Goal: Check status

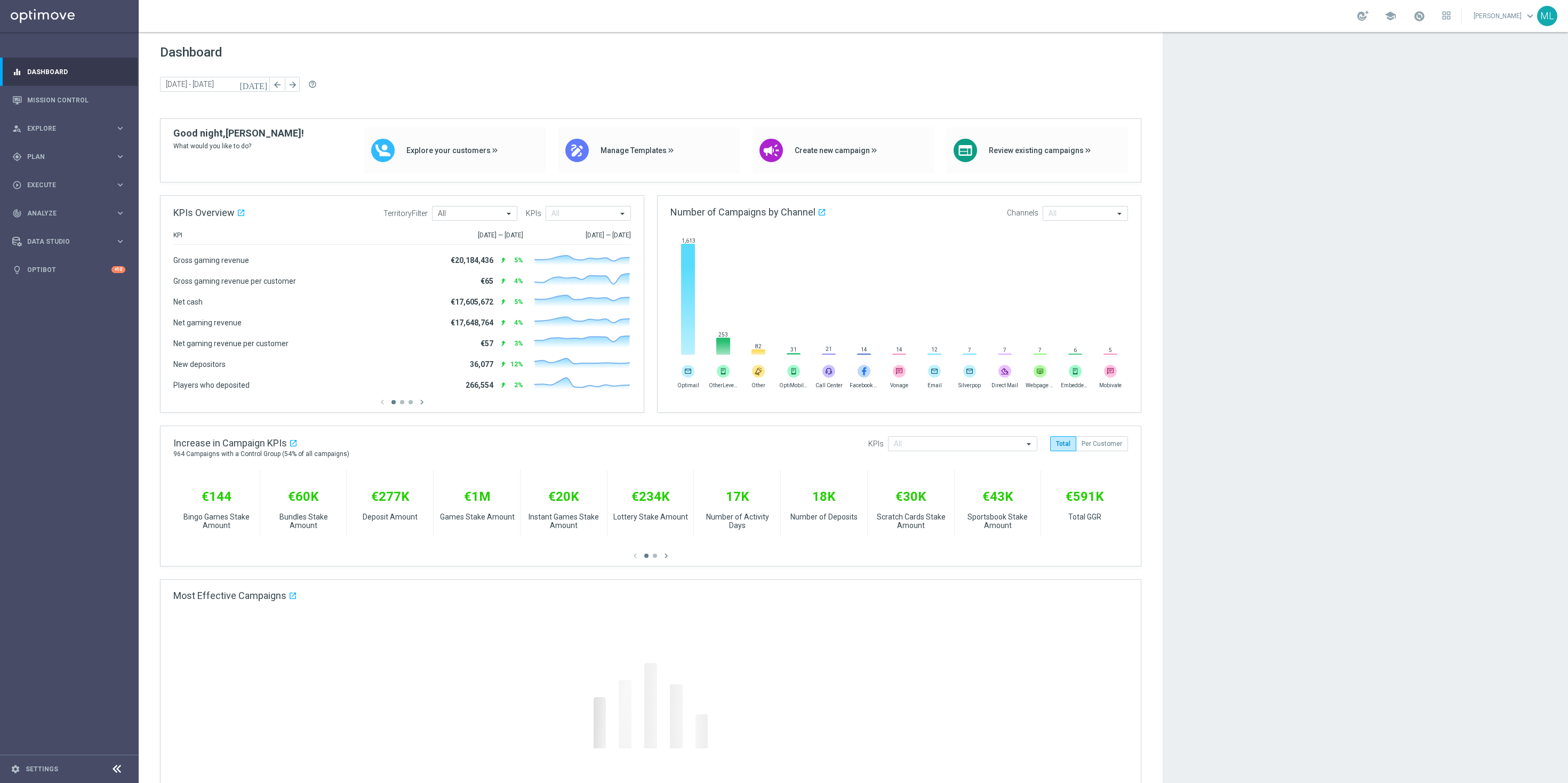
click at [261, 86] on icon "[DATE]" at bounding box center [254, 84] width 29 height 10
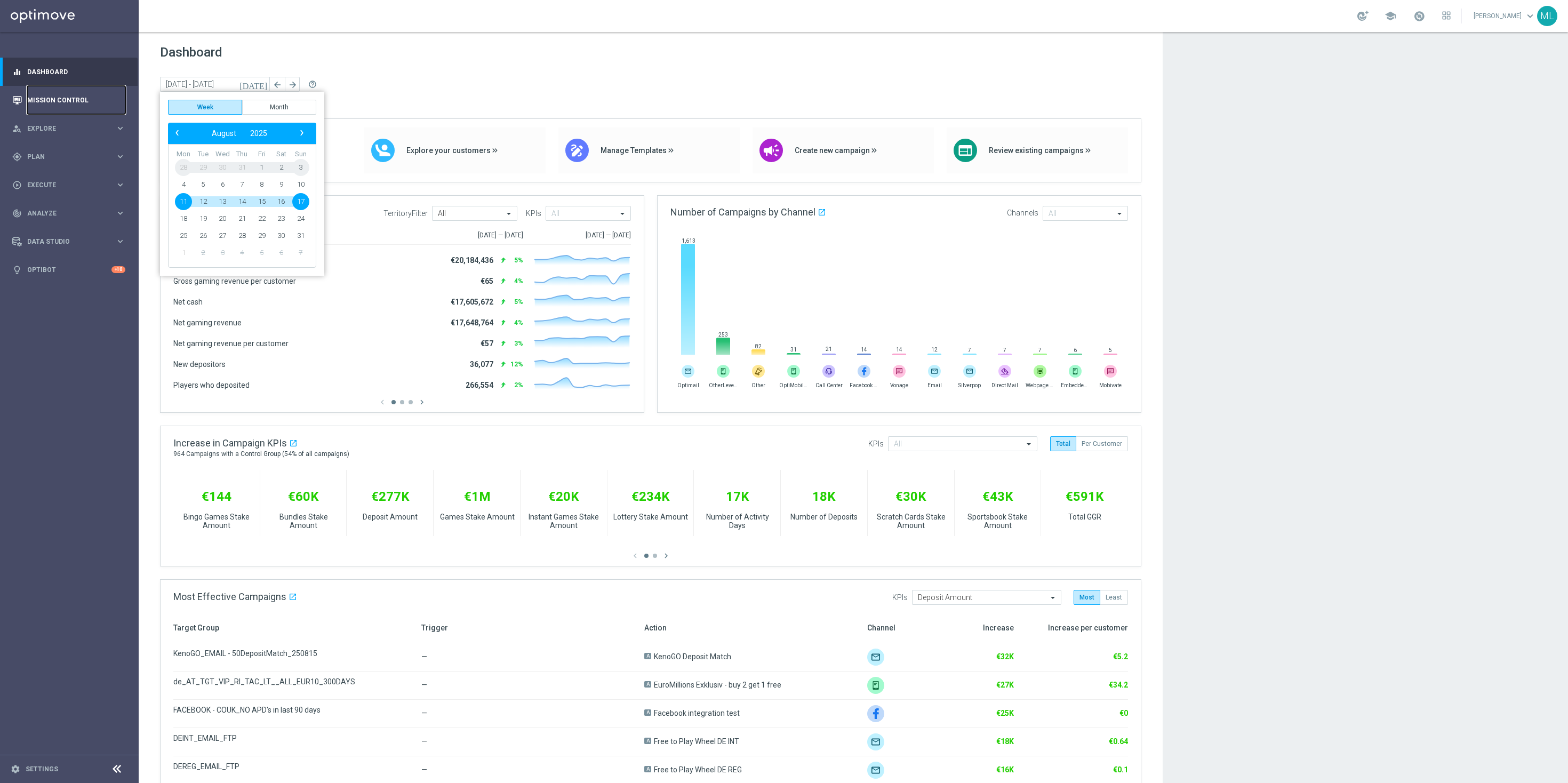
click at [77, 97] on link "Mission Control" at bounding box center [76, 101] width 99 height 29
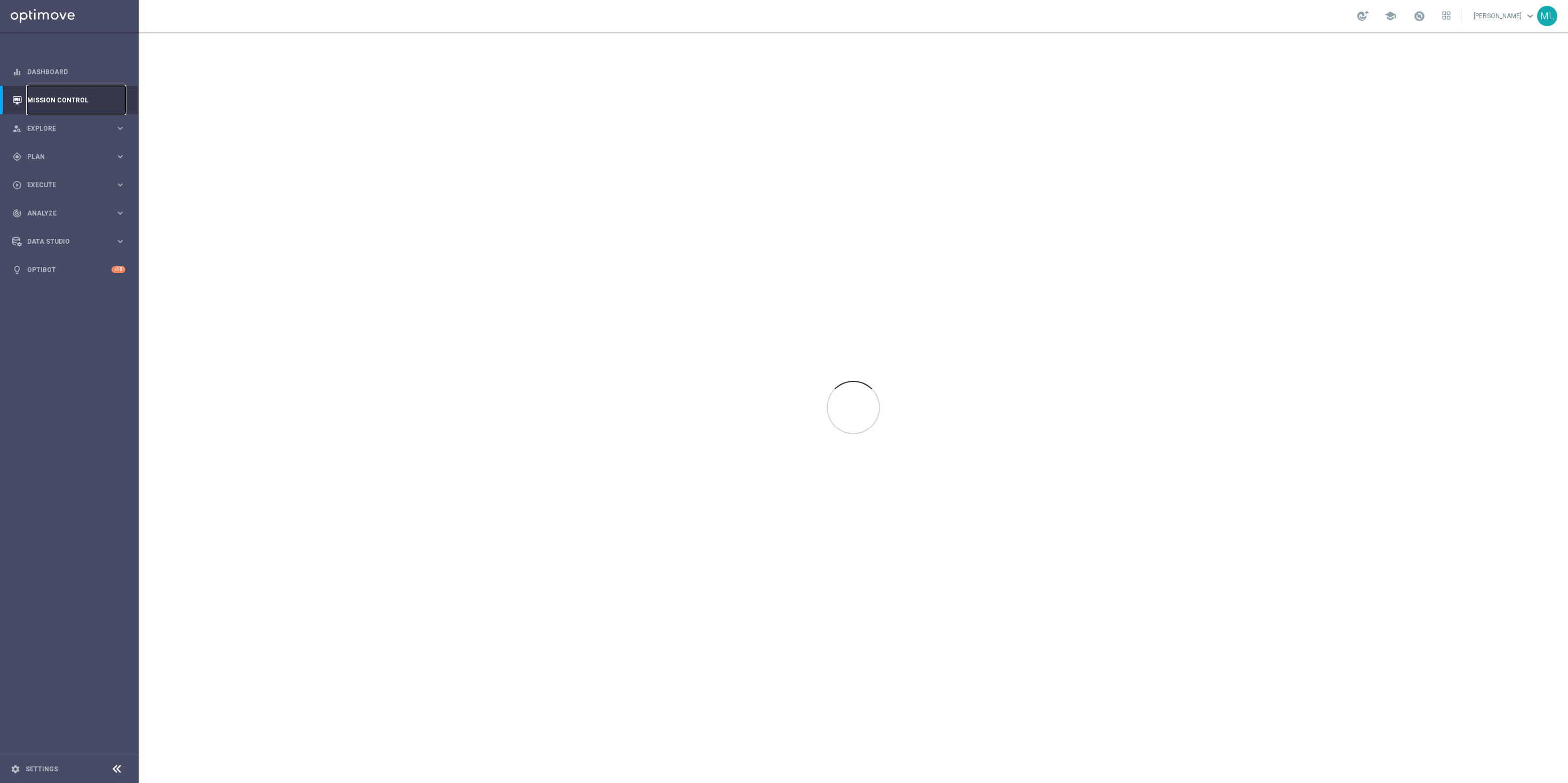
click at [52, 98] on link "Mission Control" at bounding box center [76, 101] width 99 height 29
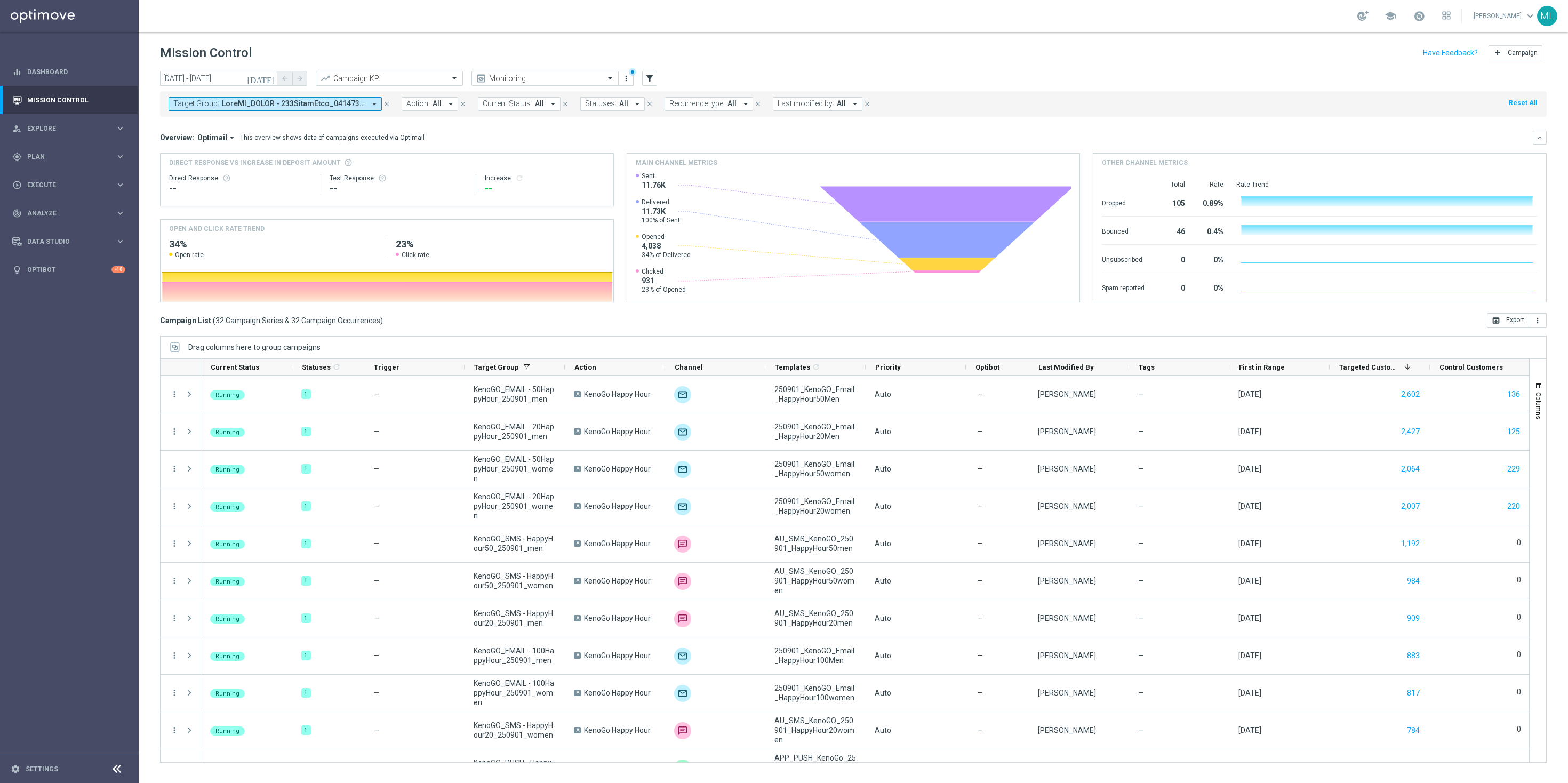
click at [267, 81] on icon "[DATE]" at bounding box center [261, 78] width 29 height 10
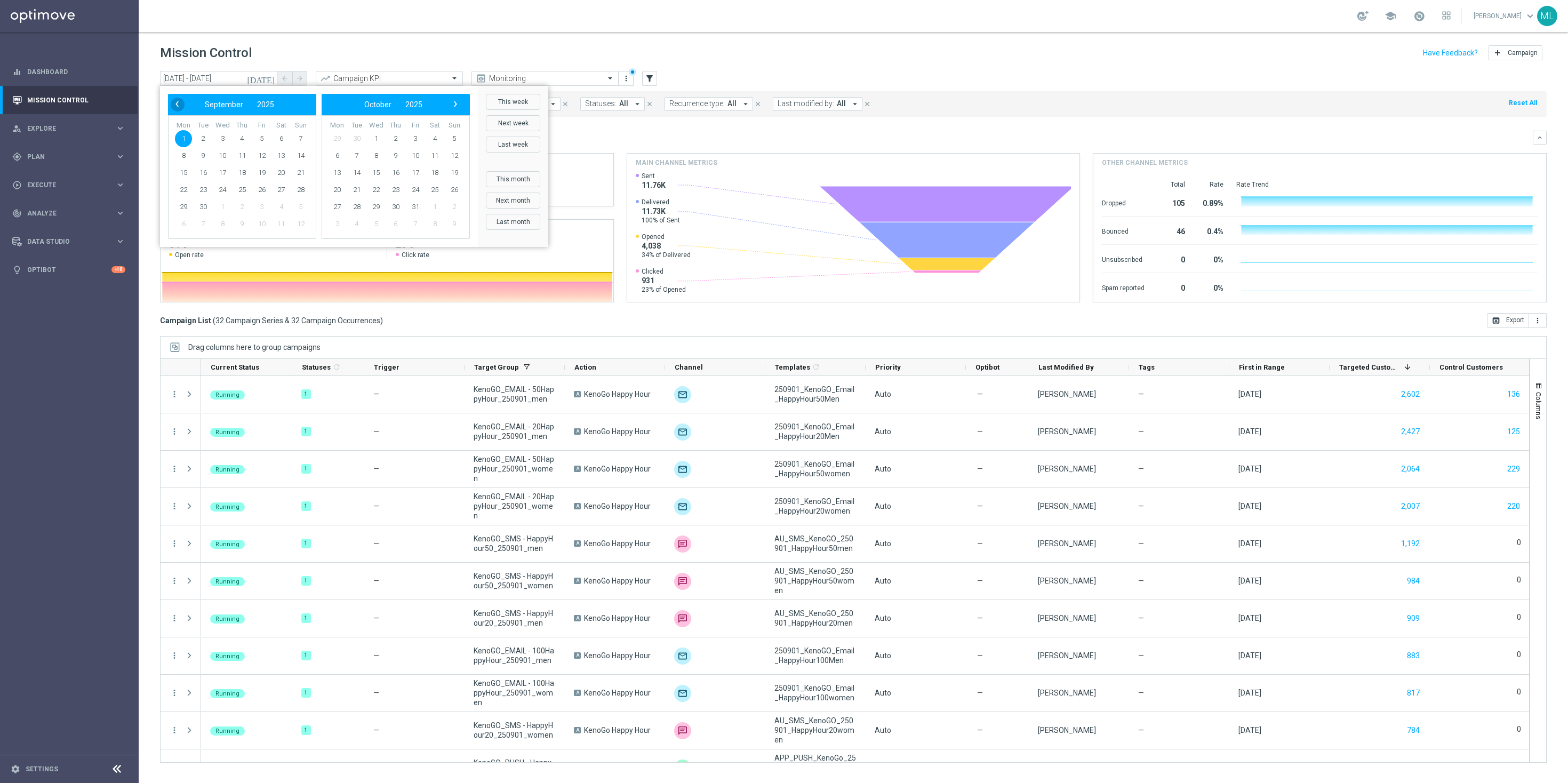
click at [178, 103] on span "‹" at bounding box center [177, 103] width 13 height 13
click at [223, 172] on span "11" at bounding box center [223, 173] width 17 height 17
click at [415, 156] on span "11" at bounding box center [415, 156] width 17 height 17
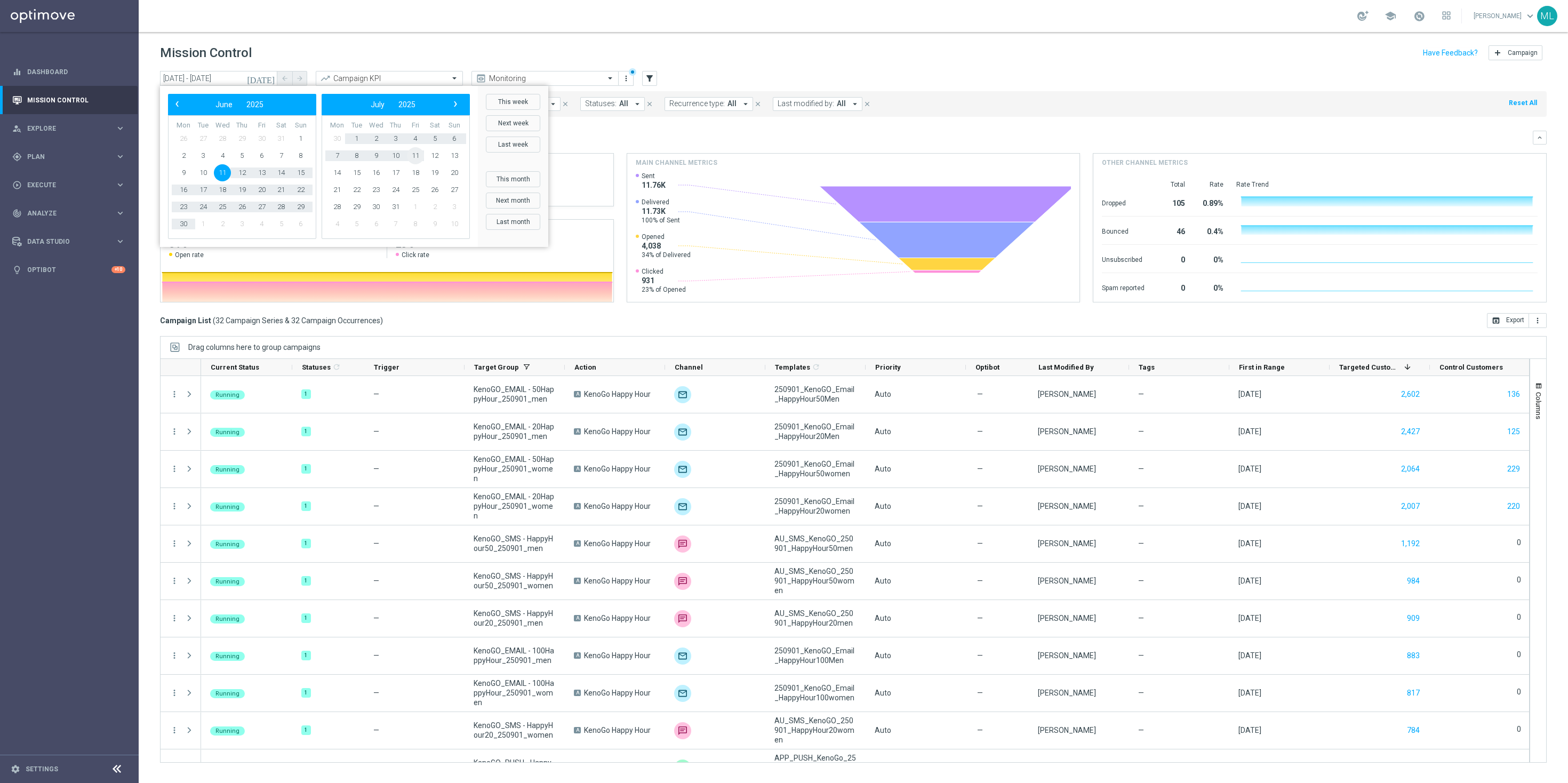
type input "[DATE] - [DATE]"
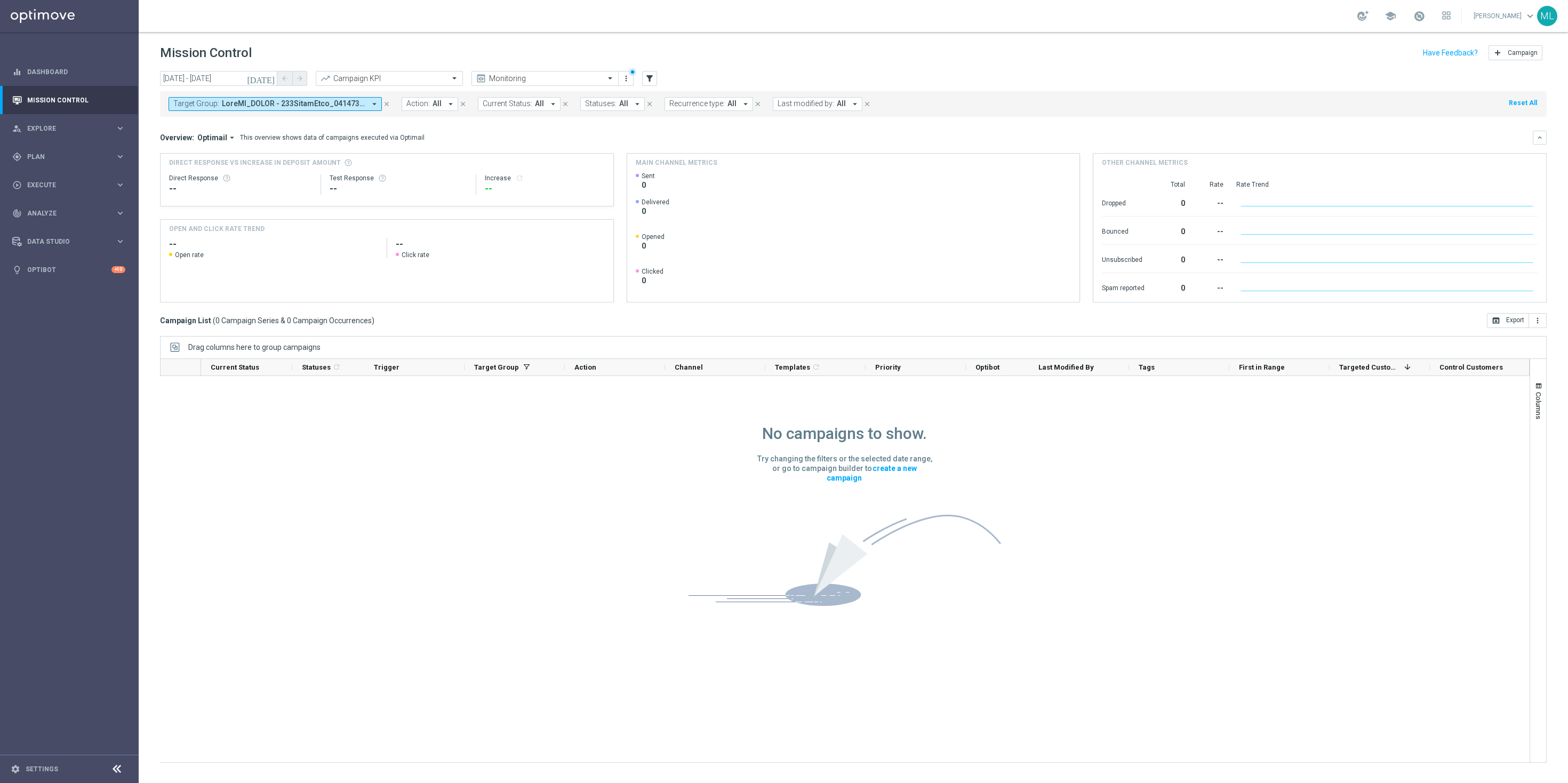
click at [385, 104] on icon "close" at bounding box center [386, 104] width 8 height 8
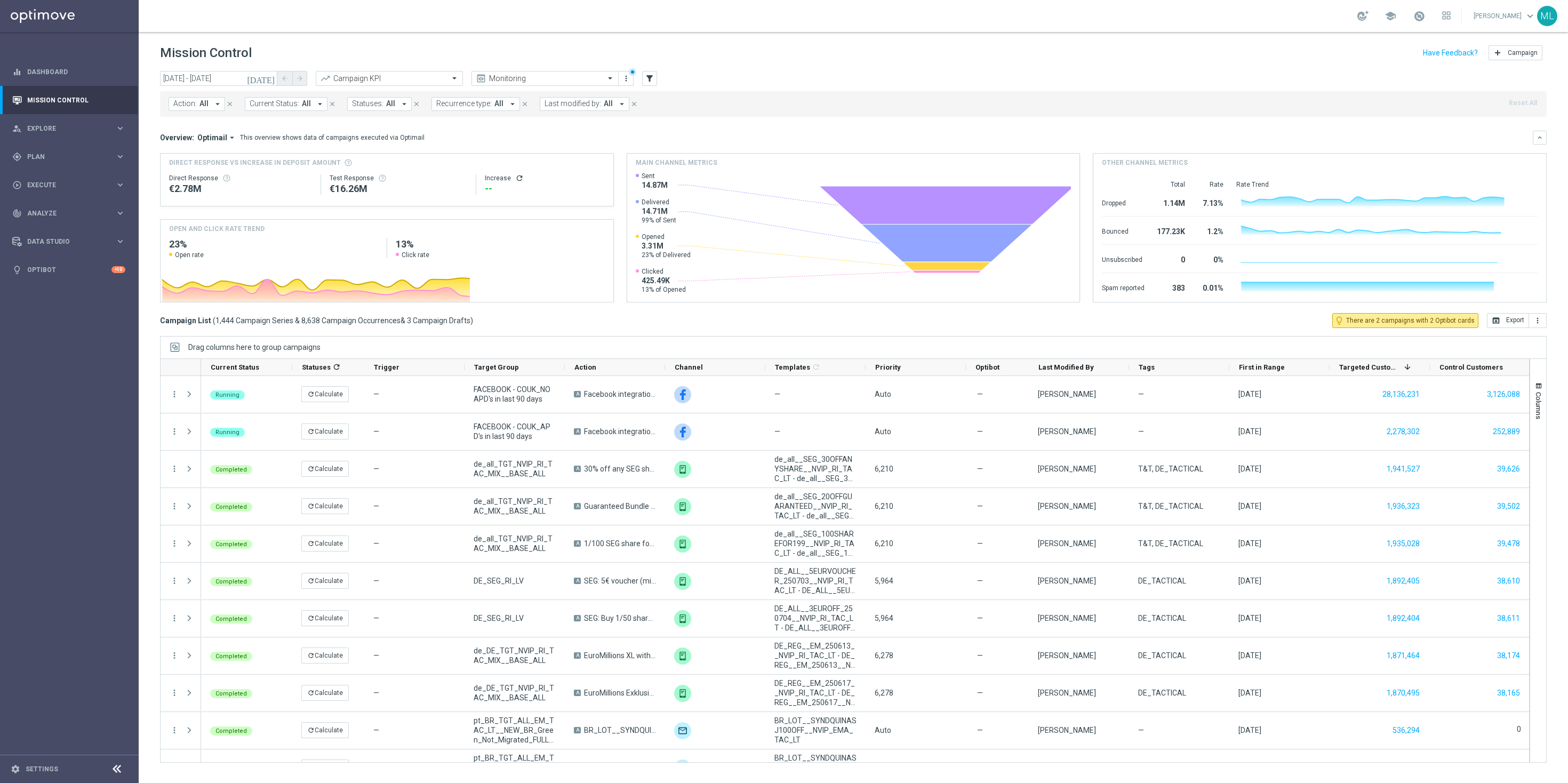
click at [220, 102] on icon "arrow_drop_down" at bounding box center [217, 104] width 10 height 10
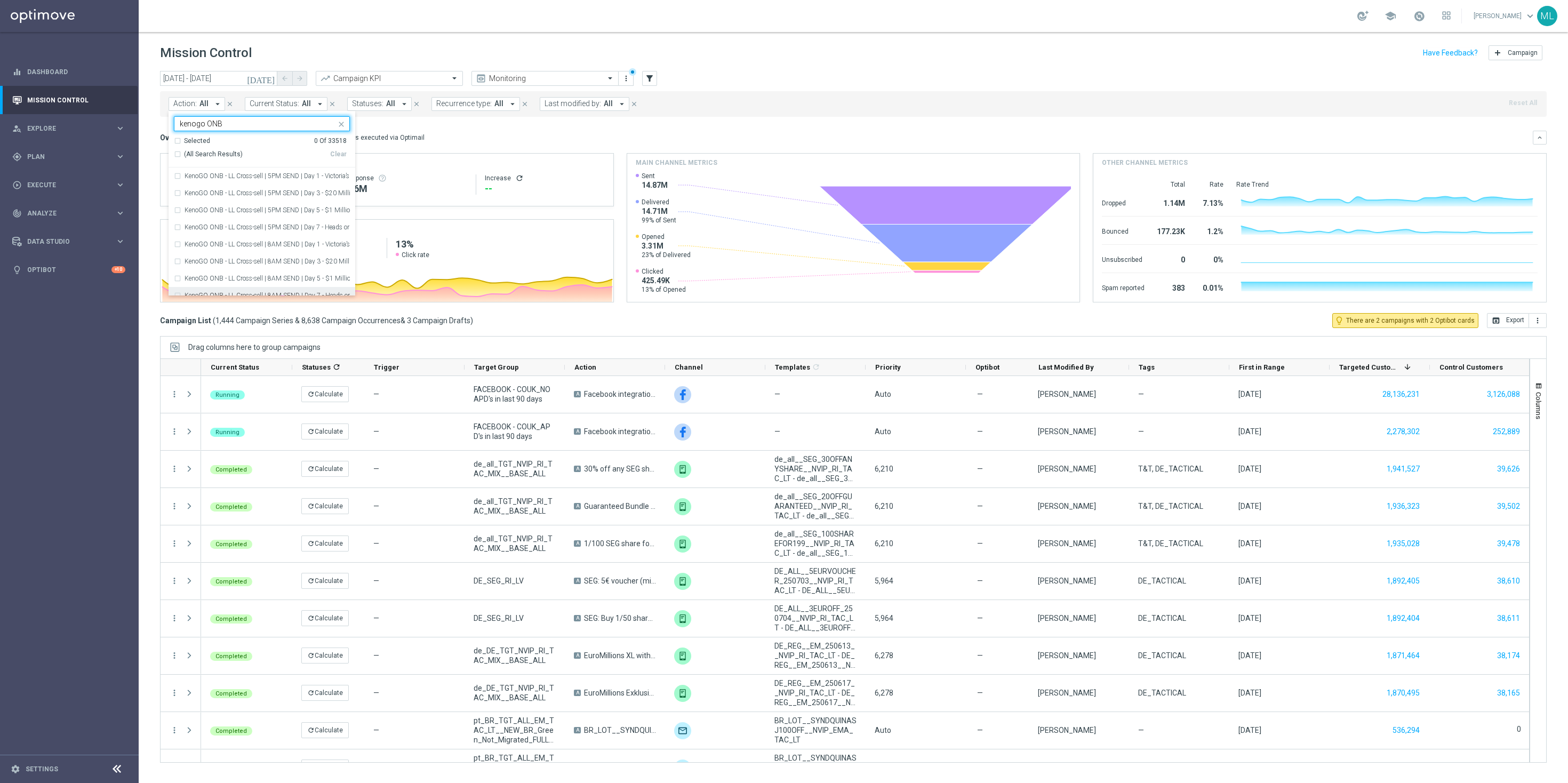
type input "kenogo ONB"
click at [173, 235] on div "KenoGO ONB - New Reg V1.2 | EMAIL | Day 1 - USPs" at bounding box center [261, 238] width 187 height 17
click at [179, 252] on div "KenoGO ONB - New Reg V1.2 | EMAIL | Day 3 - Product variants" at bounding box center [262, 256] width 176 height 17
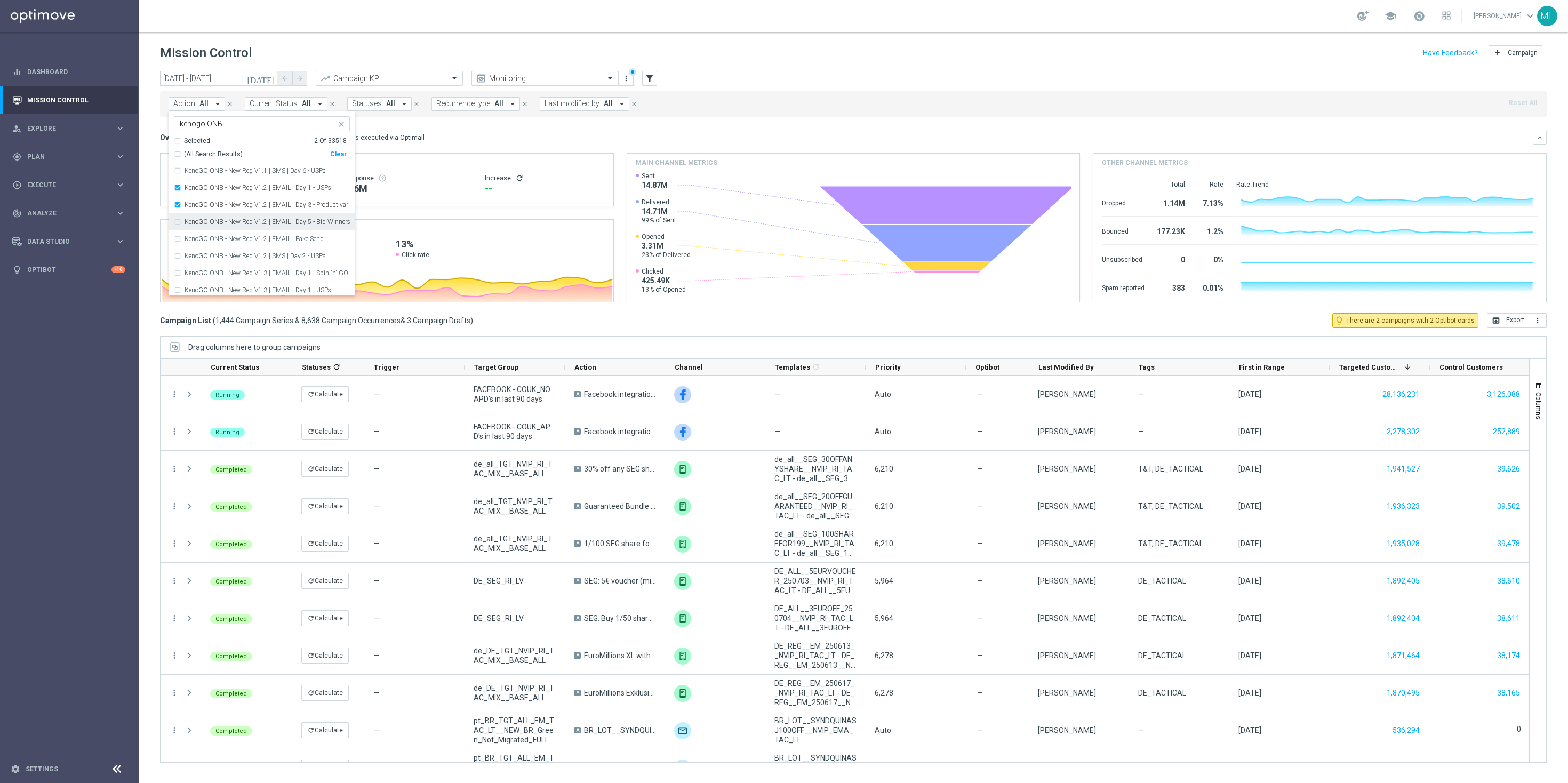
click at [178, 222] on div "KenoGO ONB - New Reg V1.2 | EMAIL | Day 5 - Big Winners" at bounding box center [262, 222] width 176 height 17
click at [178, 238] on div "KenoGO ONB - New Reg V1.2 | EMAIL | Fake Send" at bounding box center [262, 239] width 176 height 17
click at [179, 237] on div "KenoGO ONB - New Reg V1.2 | EMAIL | Fake Send" at bounding box center [262, 239] width 176 height 17
click at [180, 200] on div "KenoGO ONB - New Reg V1.2 | EMAIL | Day 1 - USPs" at bounding box center [262, 200] width 176 height 17
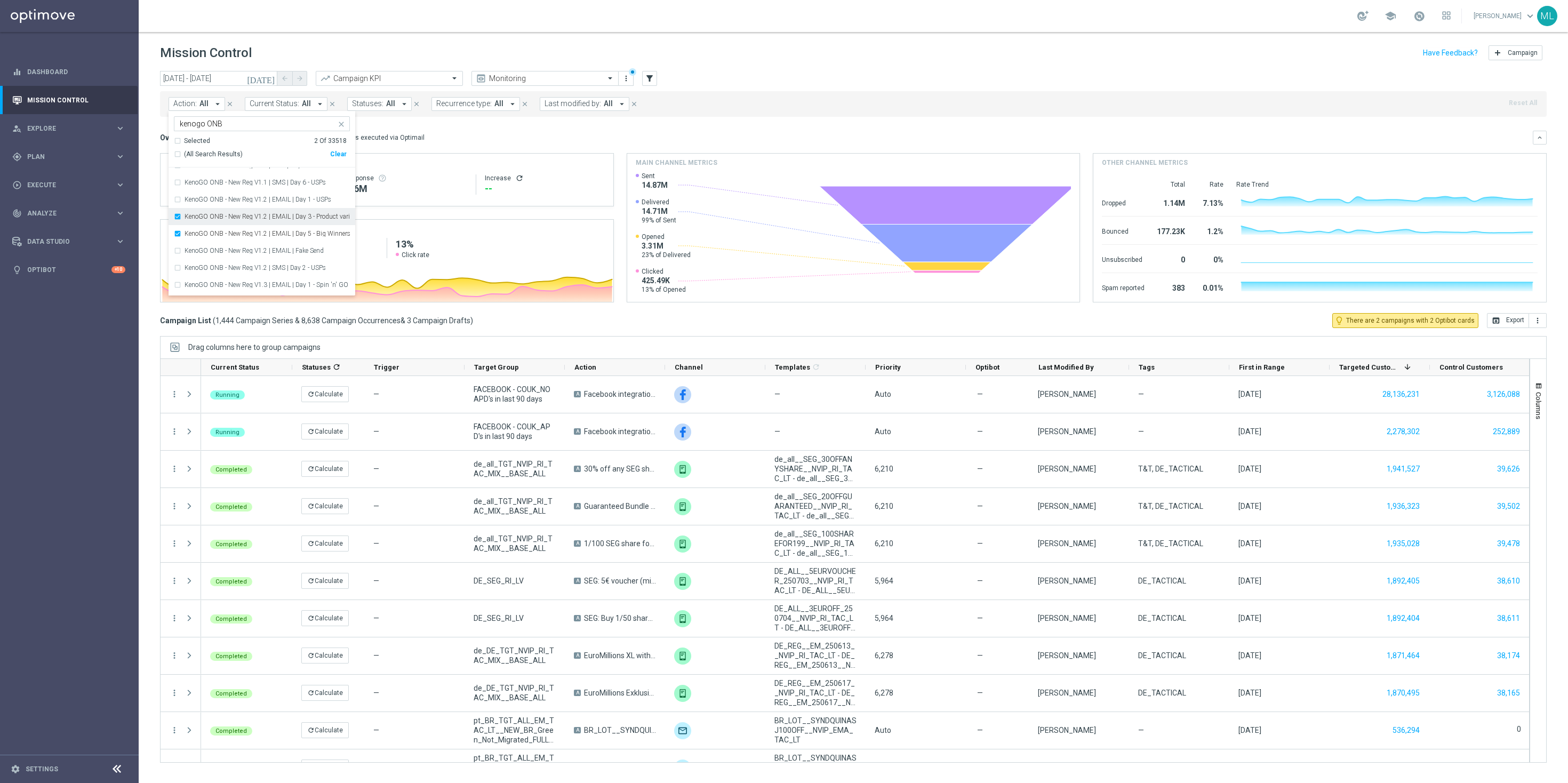
click at [180, 213] on div "KenoGO ONB - New Reg V1.2 | EMAIL | Day 3 - Product variants" at bounding box center [262, 216] width 176 height 17
click at [179, 226] on div "KenoGO ONB - New Reg V1.2 | EMAIL | Day 5 - Big Winners" at bounding box center [262, 234] width 176 height 17
click at [179, 153] on div "(All Search Results)" at bounding box center [252, 154] width 156 height 9
click at [442, 131] on div "Overview: Optimail arrow_drop_down This overview shows data of campaigns execut…" at bounding box center [853, 138] width 1387 height 13
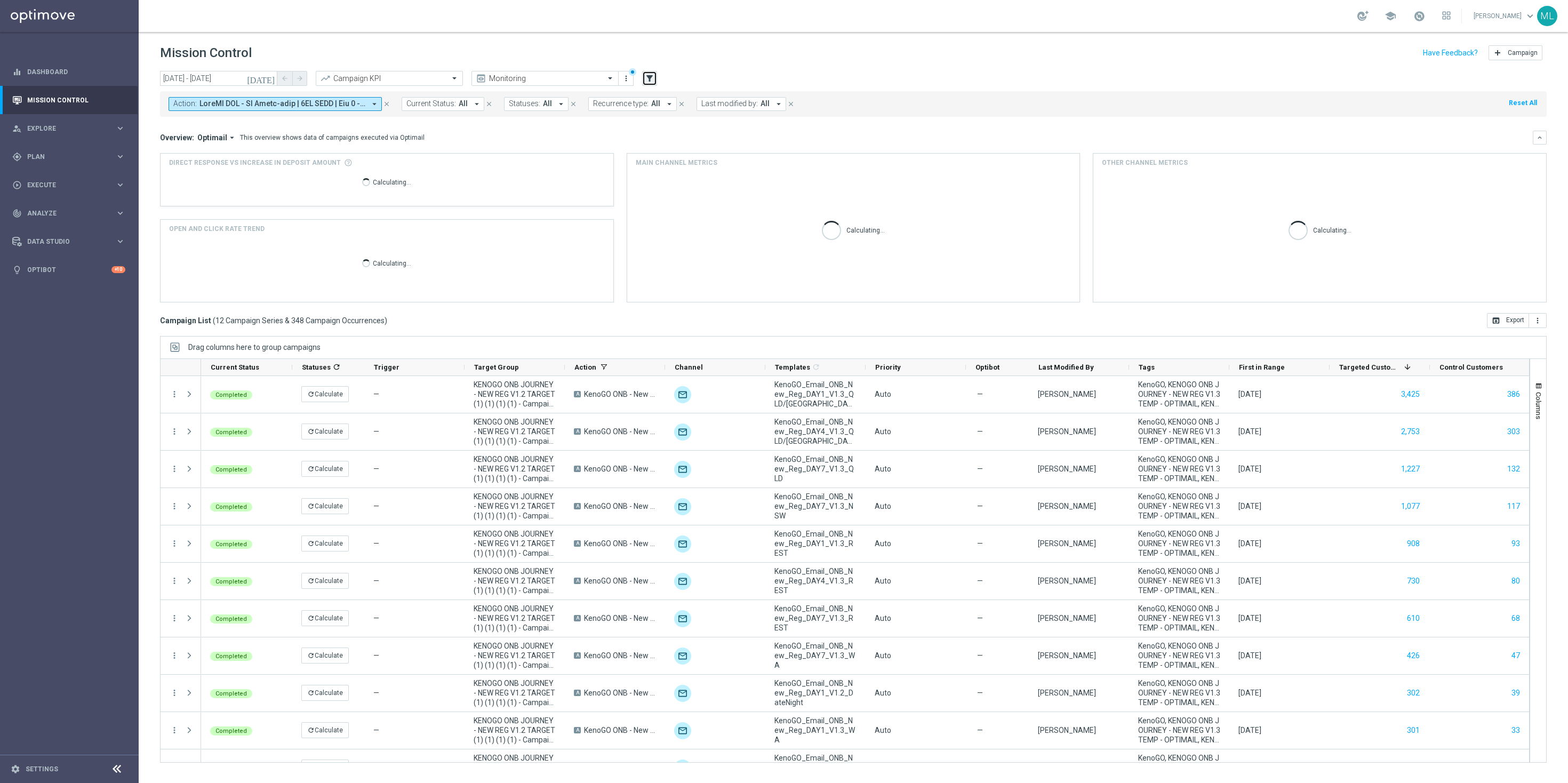
click at [647, 78] on icon "filter_alt" at bounding box center [650, 78] width 10 height 10
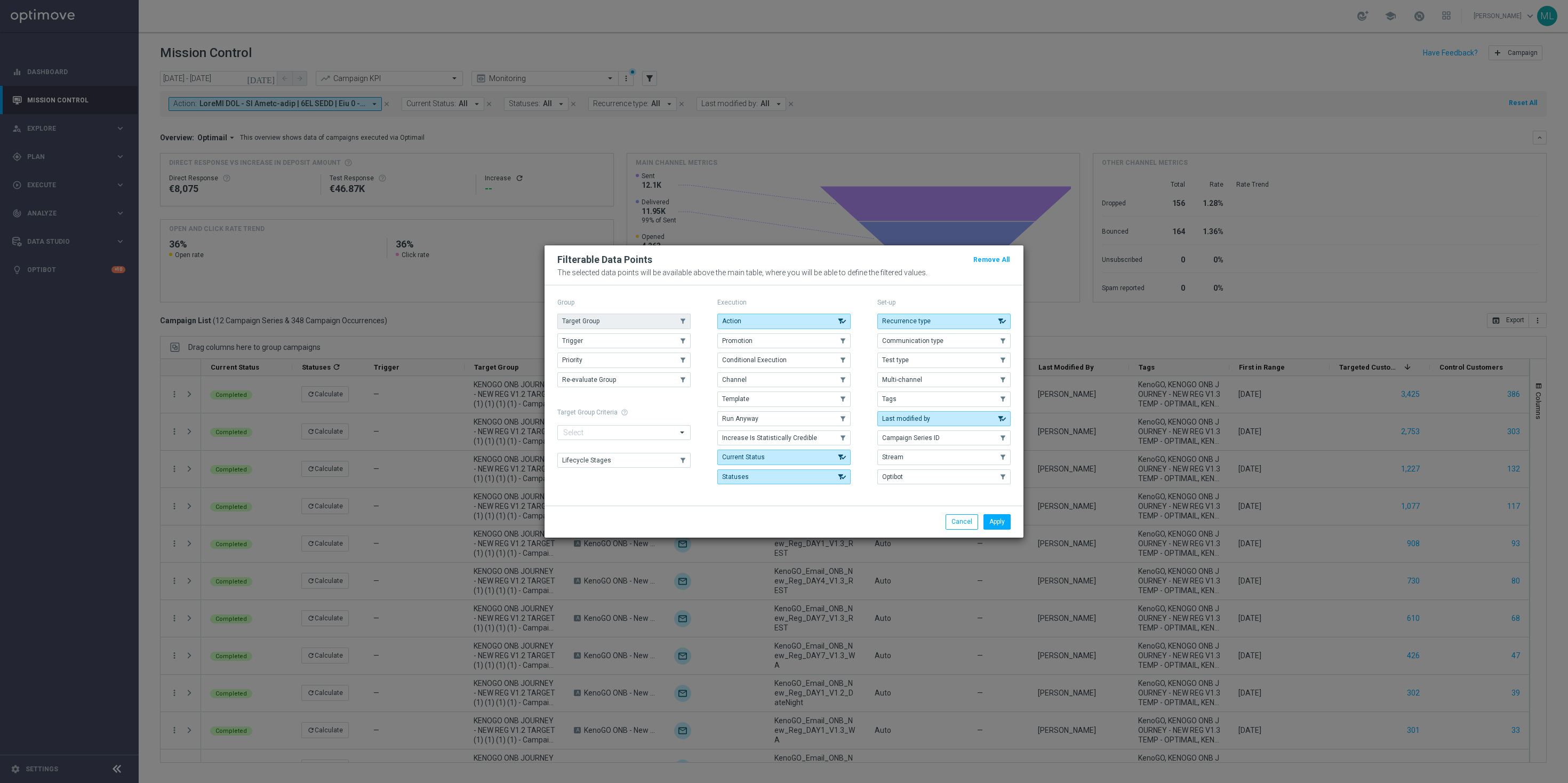
click at [623, 321] on button "Target Group" at bounding box center [624, 322] width 133 height 15
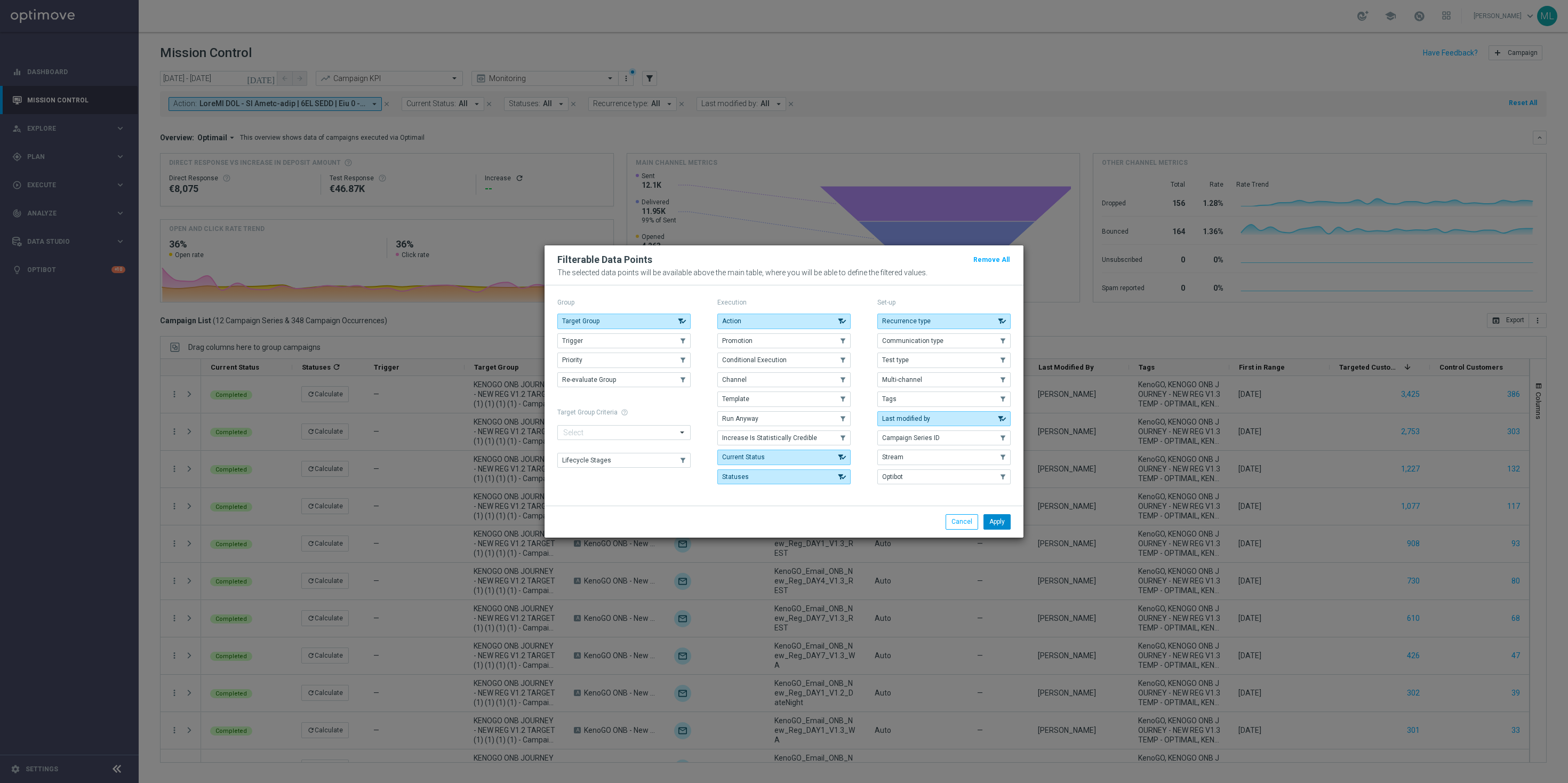
click at [999, 526] on button "Apply" at bounding box center [997, 522] width 27 height 15
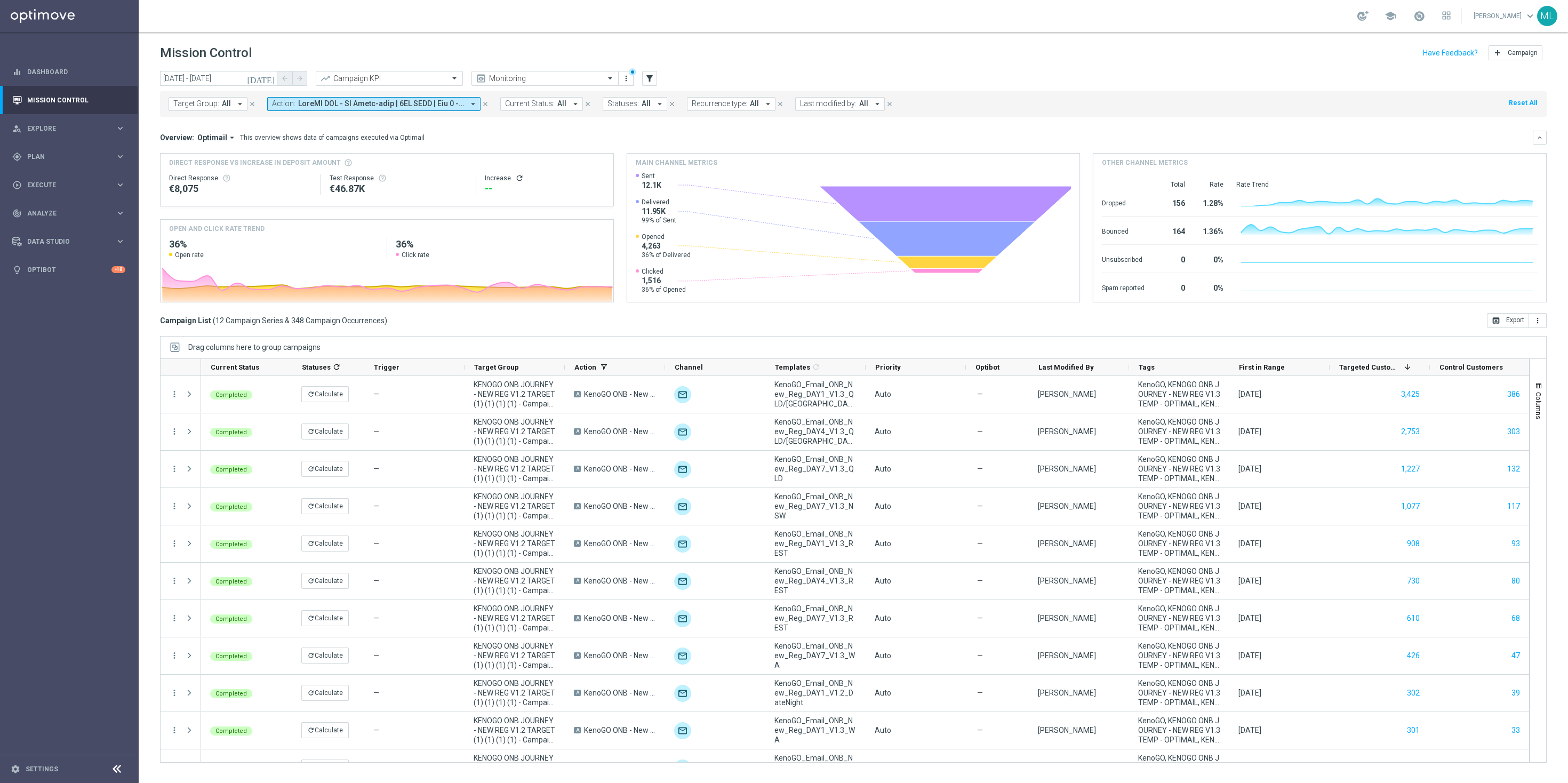
click at [405, 103] on span at bounding box center [381, 103] width 166 height 9
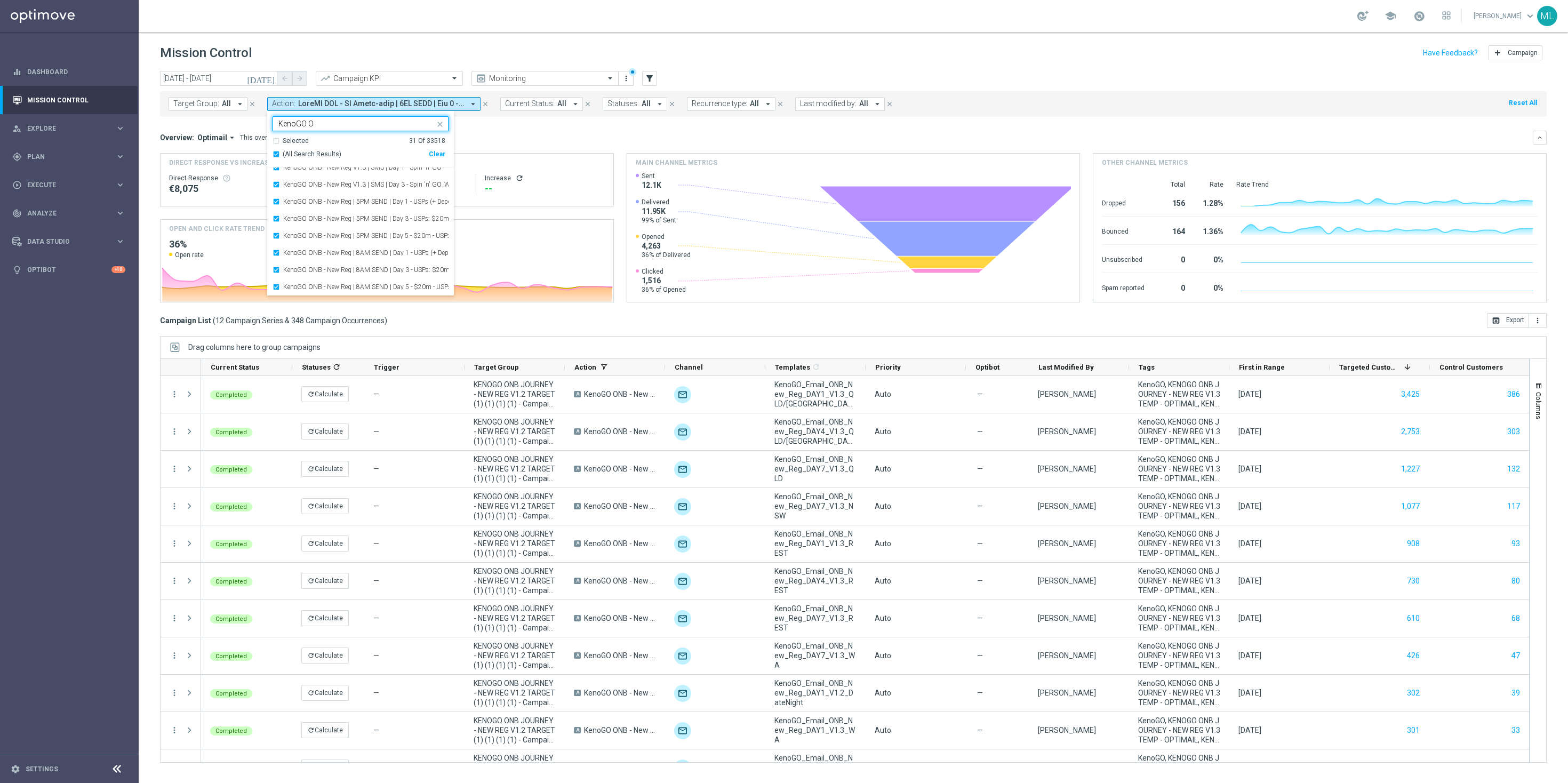
scroll to position [401, 0]
click at [409, 151] on div "(All Search Results)" at bounding box center [350, 154] width 156 height 9
type input "KenoGO ONB"
click at [364, 151] on div "(All Search Results)" at bounding box center [350, 154] width 156 height 9
click at [275, 152] on div "(All Search Results)" at bounding box center [350, 154] width 156 height 9
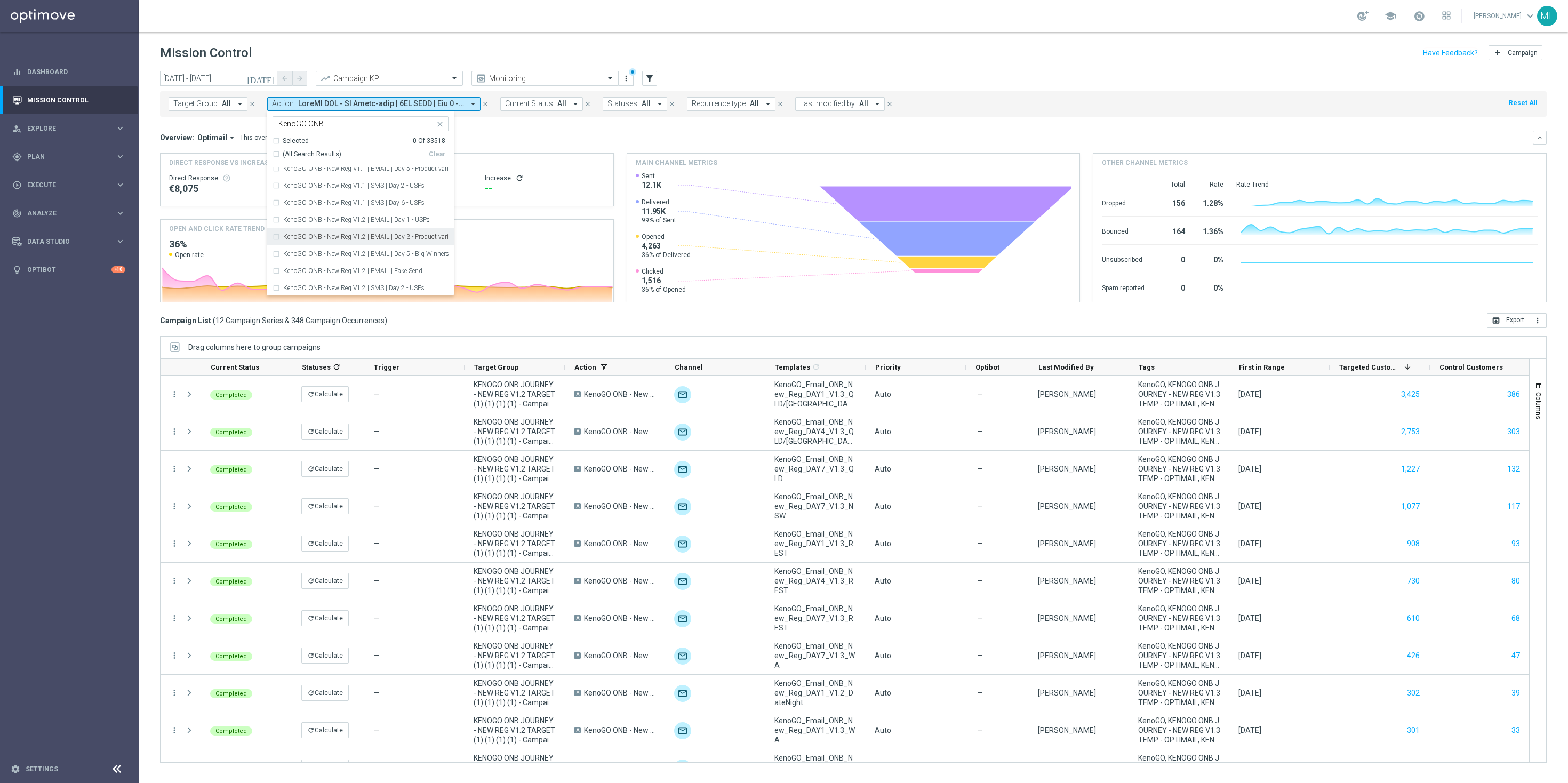
scroll to position [174, 0]
click at [313, 221] on label "KenoGO ONB - New Reg V1.2 | EMAIL | Day 1 - USPs" at bounding box center [356, 224] width 146 height 7
click at [326, 236] on div "KenoGO ONB - New Reg V1.2 | EMAIL | Day 3 - Product variants" at bounding box center [361, 241] width 176 height 17
click at [337, 219] on div "KenoGO ONB - New Reg V1.2 | EMAIL | Day 5 - Big Winners" at bounding box center [361, 214] width 176 height 17
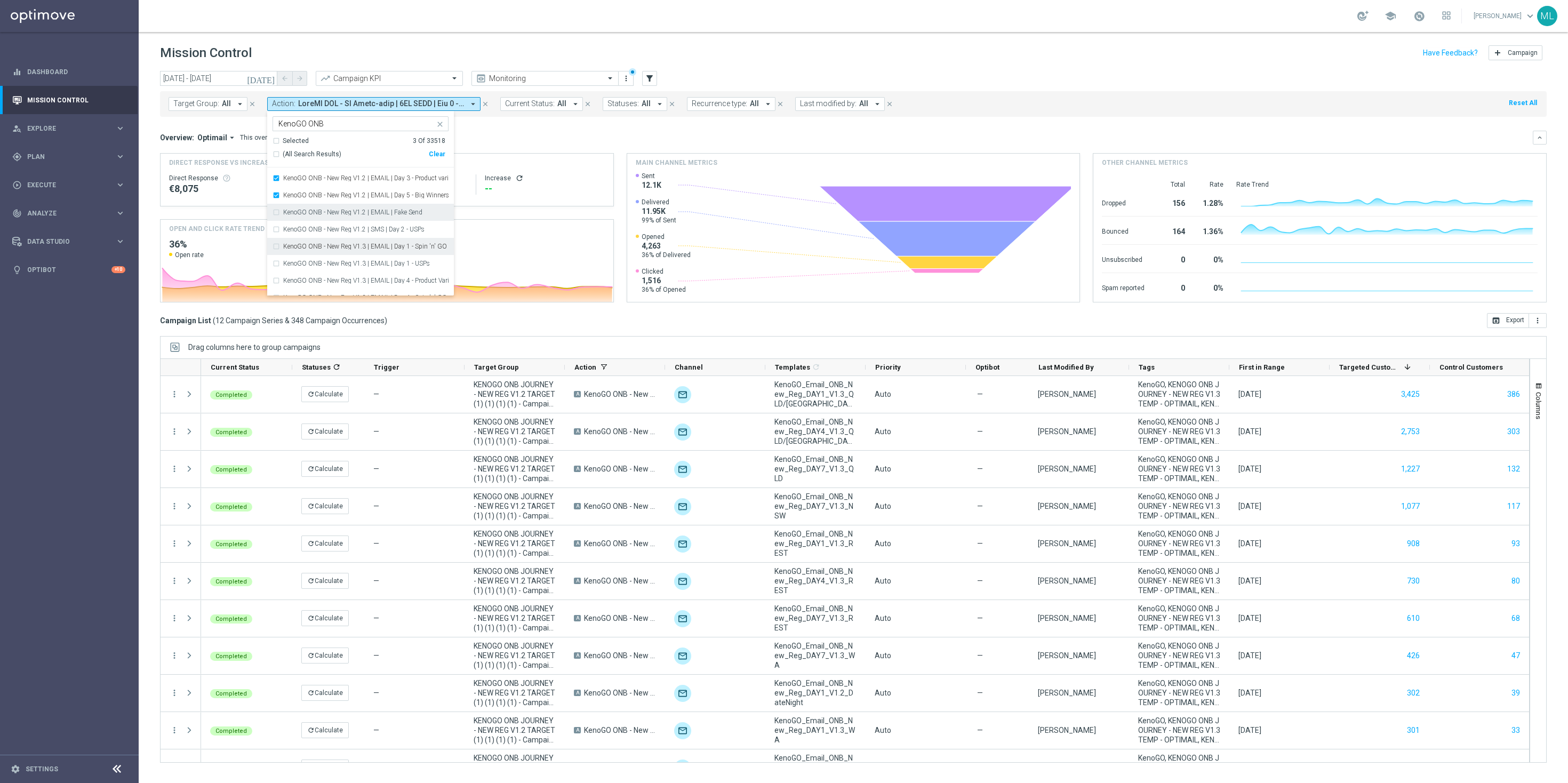
scroll to position [239, 0]
click at [346, 248] on label "KenoGO ONB - New Reg V1.3 | EMAIL | Day 1 - Spin 'n' GO + USPs" at bounding box center [365, 244] width 166 height 7
click at [381, 243] on label "KenoGO ONB - New Reg V1.3 | EMAIL | Day 1 - Spin 'n' GO + USPs" at bounding box center [365, 244] width 166 height 7
click at [402, 230] on label "KenoGO ONB - New Reg V1.2 | SMS | Day 2 - USPs" at bounding box center [354, 227] width 142 height 7
click at [361, 213] on label "KenoGO ONB - New Reg V1.2 | EMAIL | Fake Send" at bounding box center [353, 210] width 140 height 7
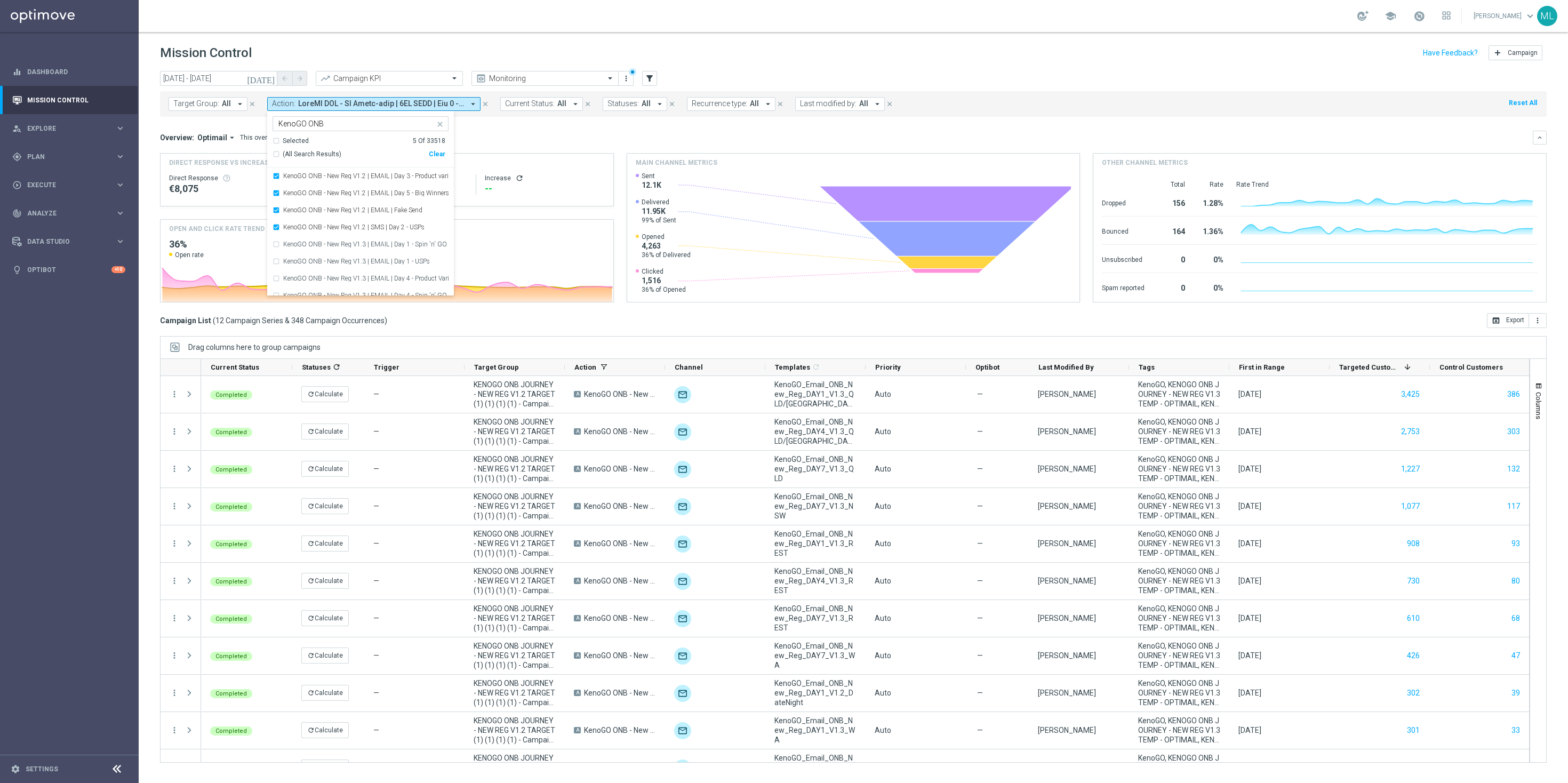
click at [529, 134] on div "Overview: Optimail arrow_drop_down This overview shows data of campaigns execut…" at bounding box center [846, 138] width 1373 height 10
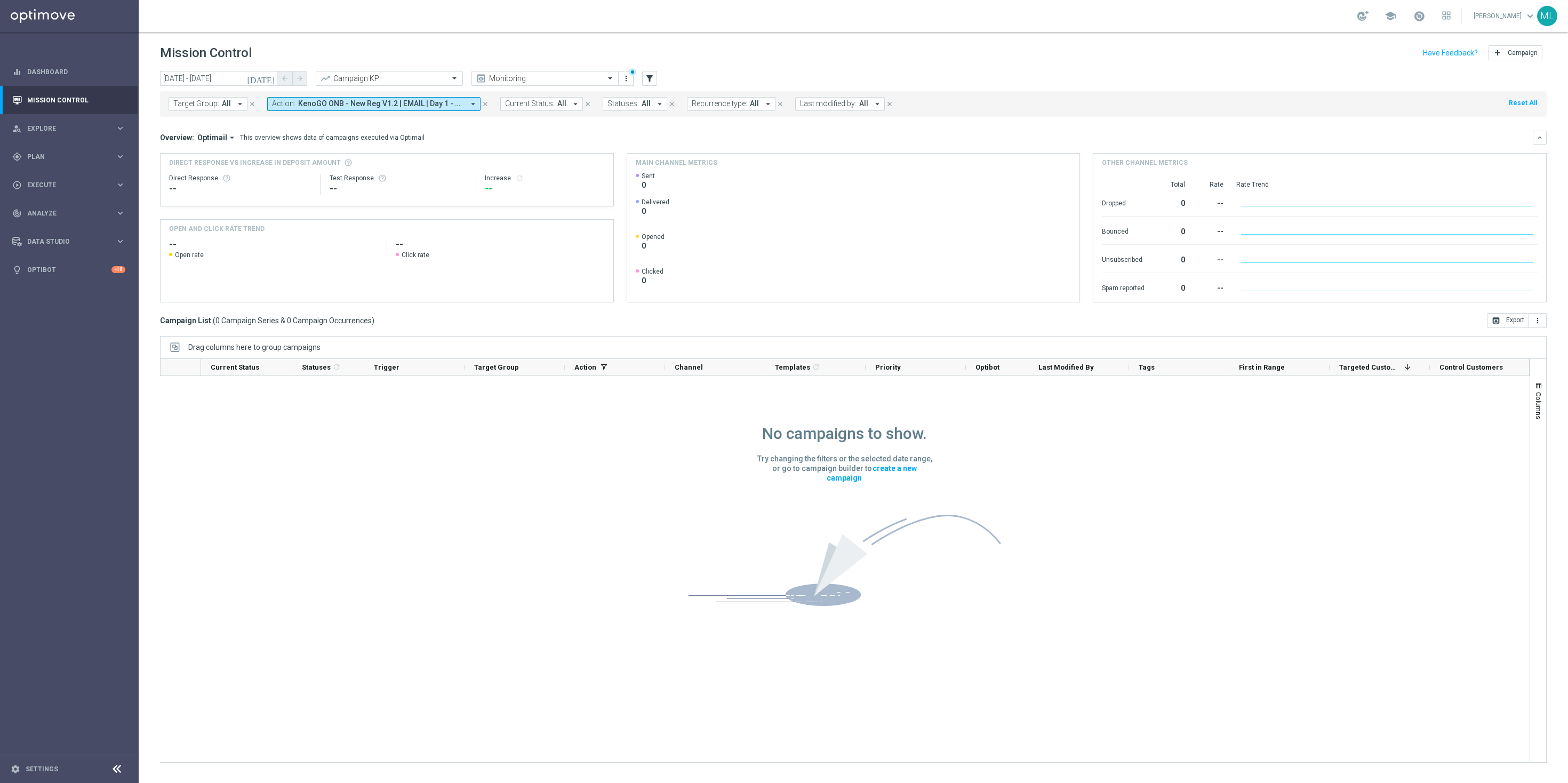
click at [353, 451] on div "No campaigns to show. Try changing the filters or the selected date range, or g…" at bounding box center [845, 504] width 1370 height 257
click at [404, 106] on span "KenoGO ONB - New Reg V1.2 | EMAIL | Day 1 - USPs, KenoGO ONB - New Reg V1.2 | E…" at bounding box center [381, 103] width 166 height 9
